Goal: Task Accomplishment & Management: Use online tool/utility

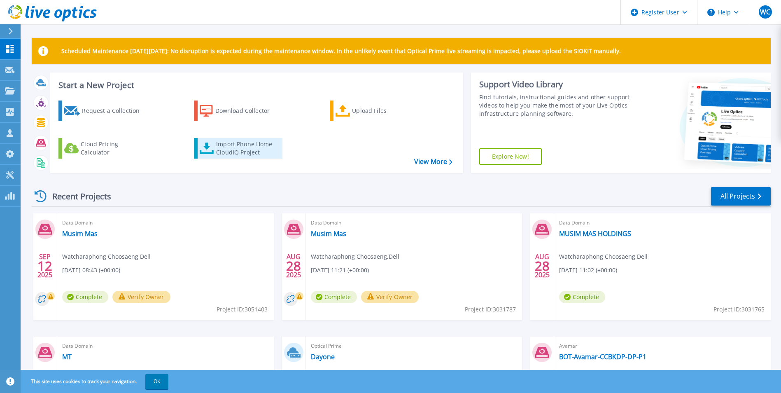
click at [237, 149] on div "Import Phone Home CloudIQ Project" at bounding box center [248, 148] width 64 height 16
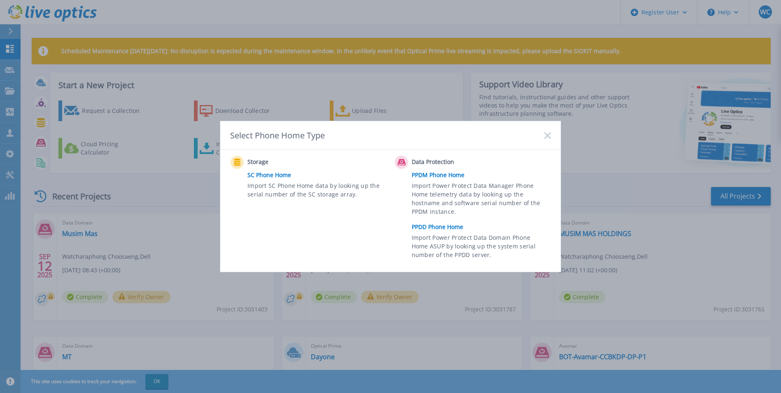
click at [438, 226] on link "PPDD Phone Home" at bounding box center [483, 227] width 143 height 12
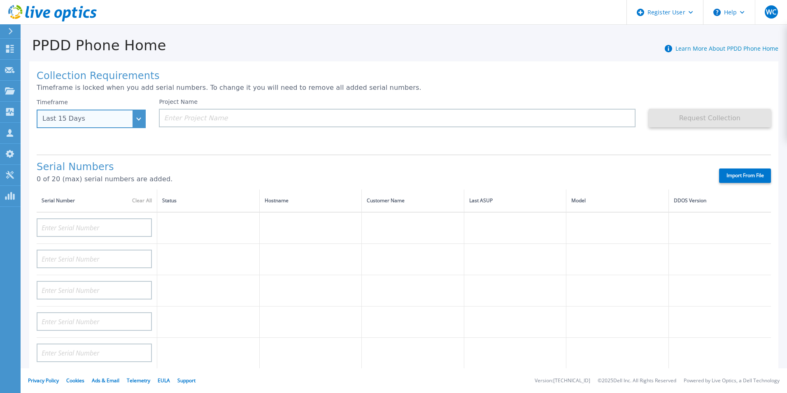
click at [106, 126] on div "Last 15 Days" at bounding box center [91, 119] width 109 height 19
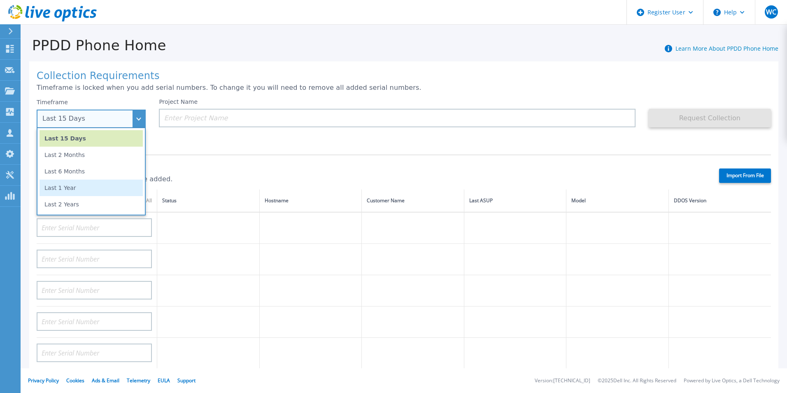
drag, startPoint x: 89, startPoint y: 189, endPoint x: 97, endPoint y: 186, distance: 8.1
click at [97, 186] on li "Last 1 Year" at bounding box center [91, 188] width 103 height 16
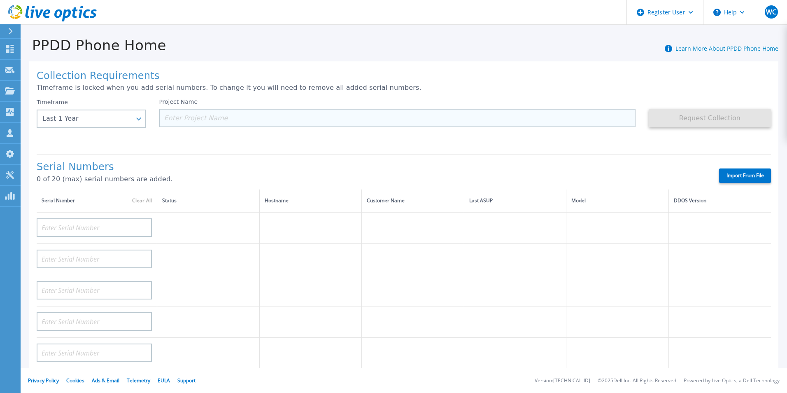
click at [246, 117] on input at bounding box center [397, 118] width 476 height 19
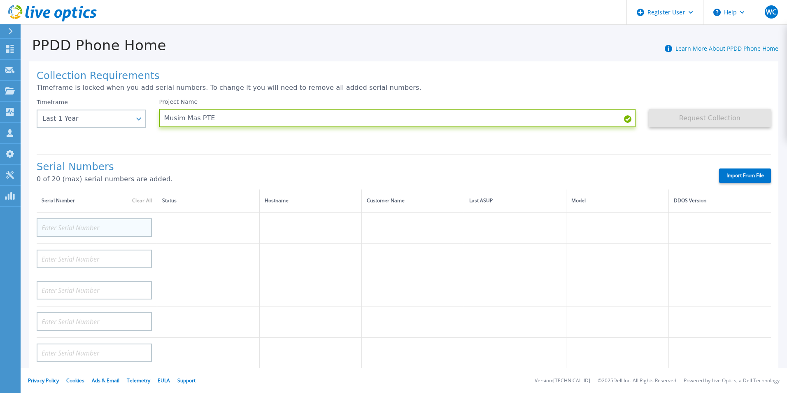
type input "Musim Mas PTE"
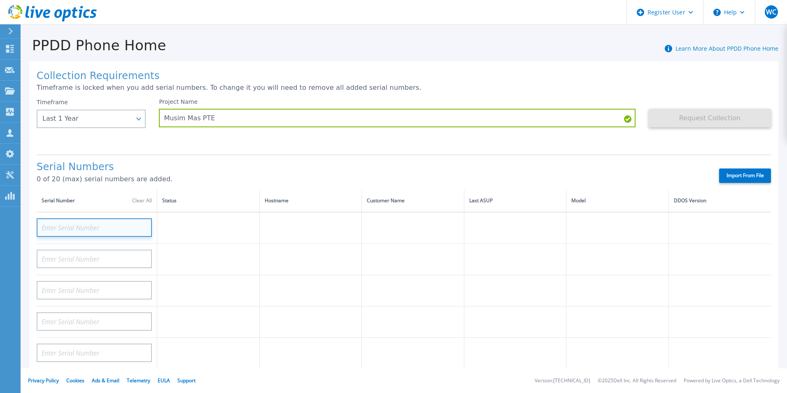
click at [95, 225] on input at bounding box center [94, 227] width 115 height 19
paste input "CKM00193901911"
type input "CKM00193901911"
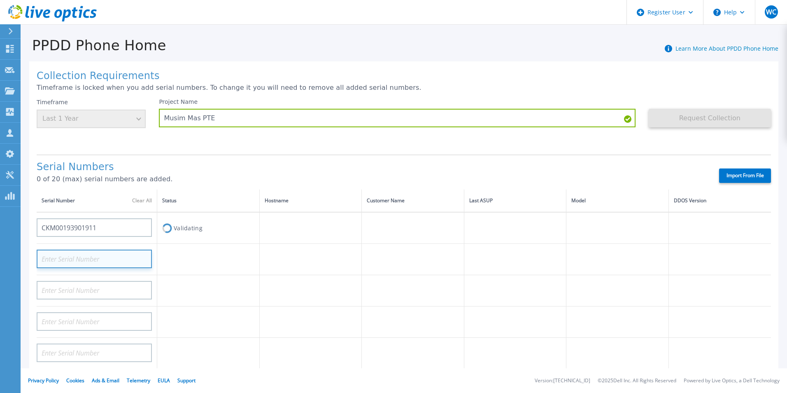
click at [99, 255] on input at bounding box center [94, 258] width 115 height 19
paste input "CKM00193901911"
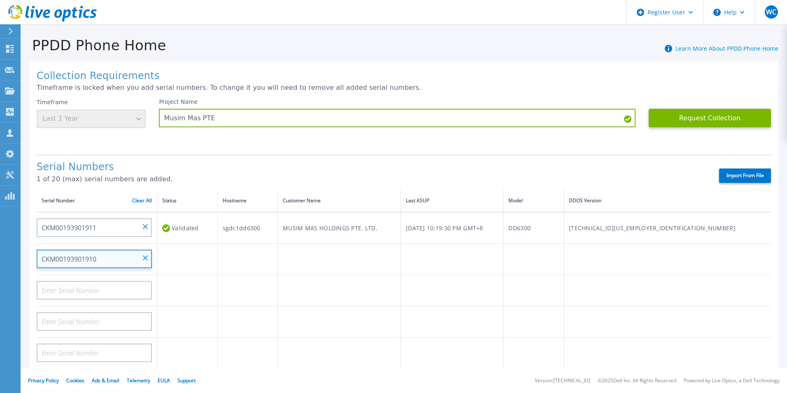
type input "CKM00193901910"
click at [184, 265] on td at bounding box center [187, 259] width 61 height 31
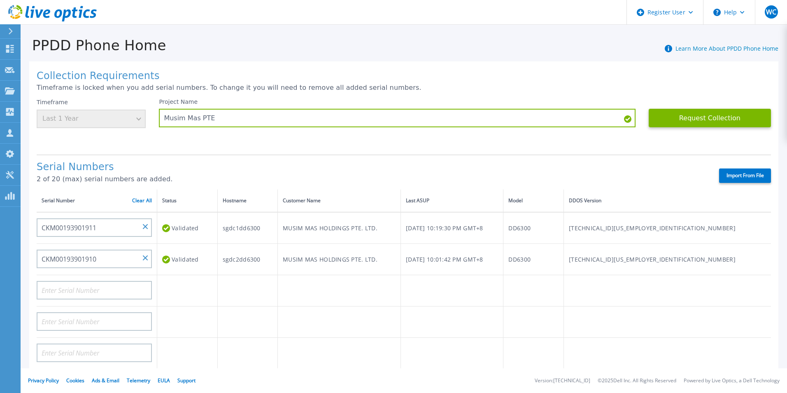
click at [753, 177] on label "Import From File" at bounding box center [745, 175] width 52 height 14
click at [0, 0] on input "Import From File" at bounding box center [0, 0] width 0 height 0
click at [727, 176] on label "Import From File" at bounding box center [745, 175] width 52 height 14
click at [0, 0] on input "Import From File" at bounding box center [0, 0] width 0 height 0
click at [701, 113] on button "Request Collection" at bounding box center [710, 118] width 122 height 19
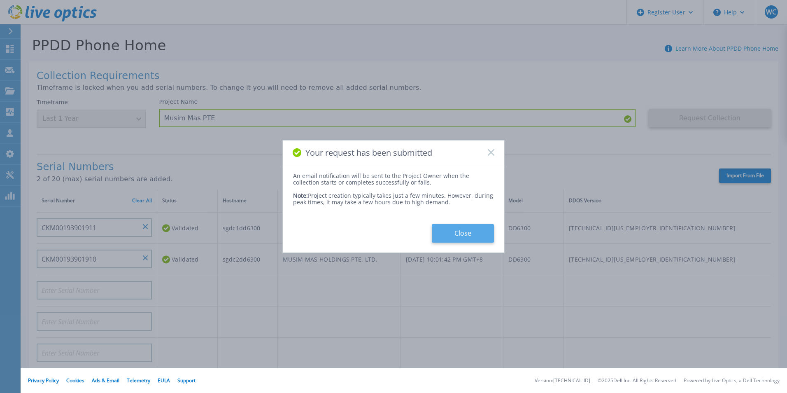
click at [461, 236] on button "Close" at bounding box center [463, 233] width 62 height 19
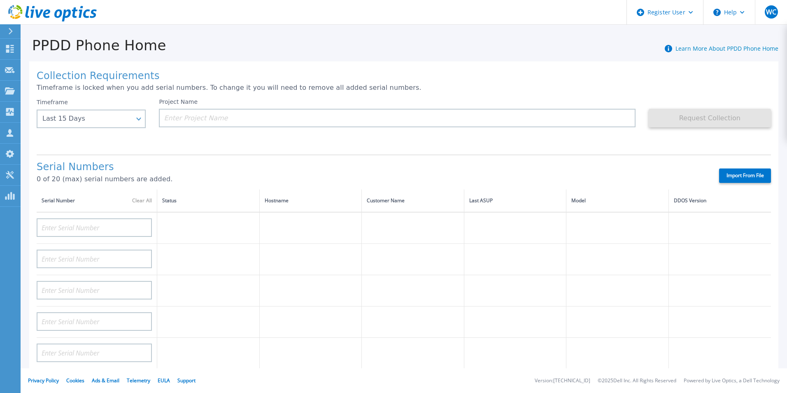
click at [66, 16] on icon at bounding box center [66, 15] width 9 height 12
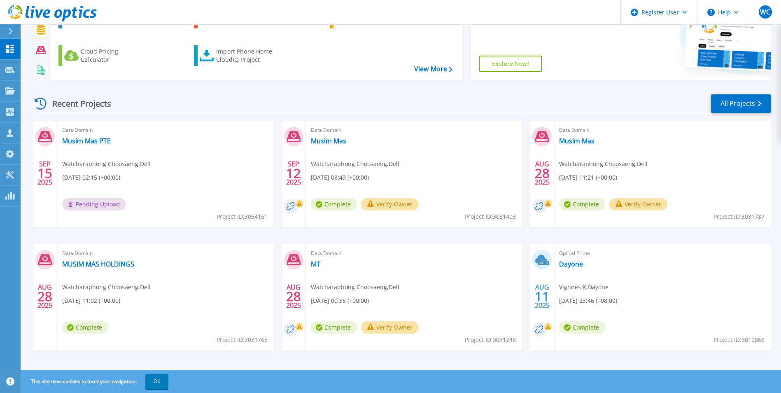
scroll to position [98, 0]
